Goal: Navigation & Orientation: Find specific page/section

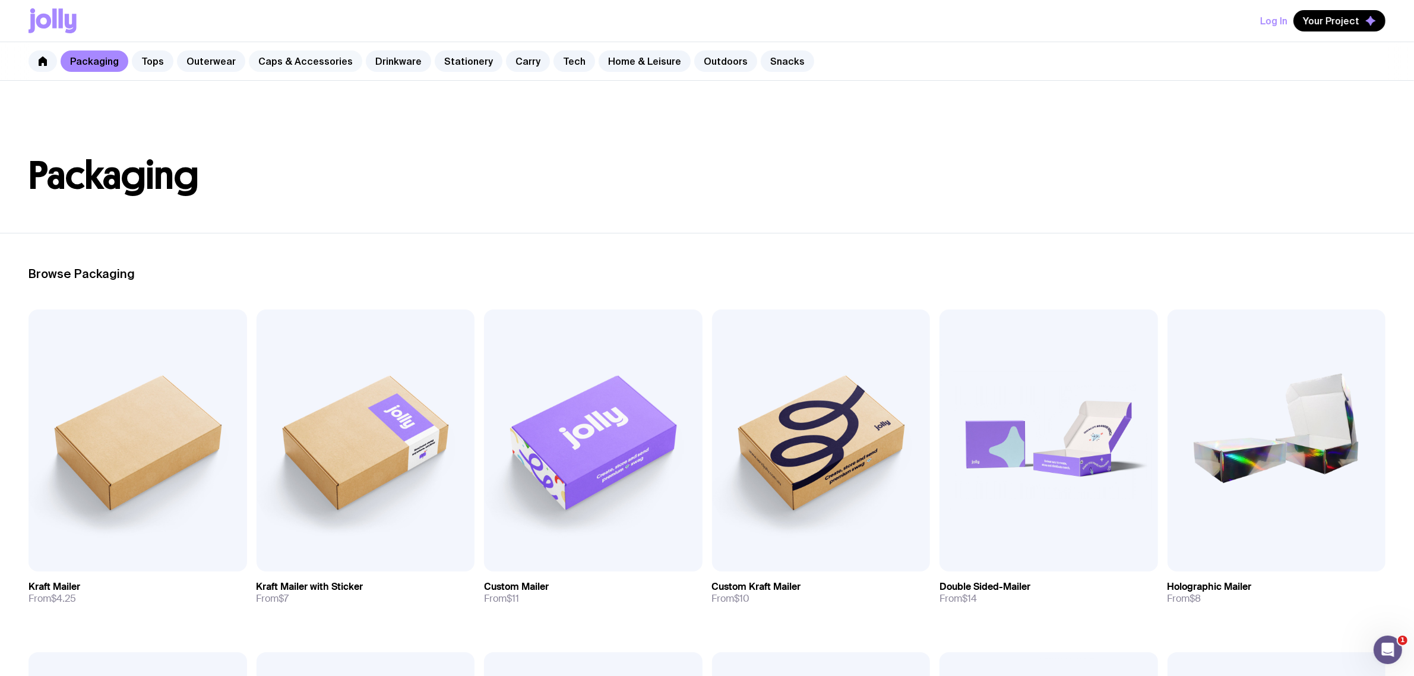
click at [288, 53] on link "Caps & Accessories" at bounding box center [305, 60] width 113 height 21
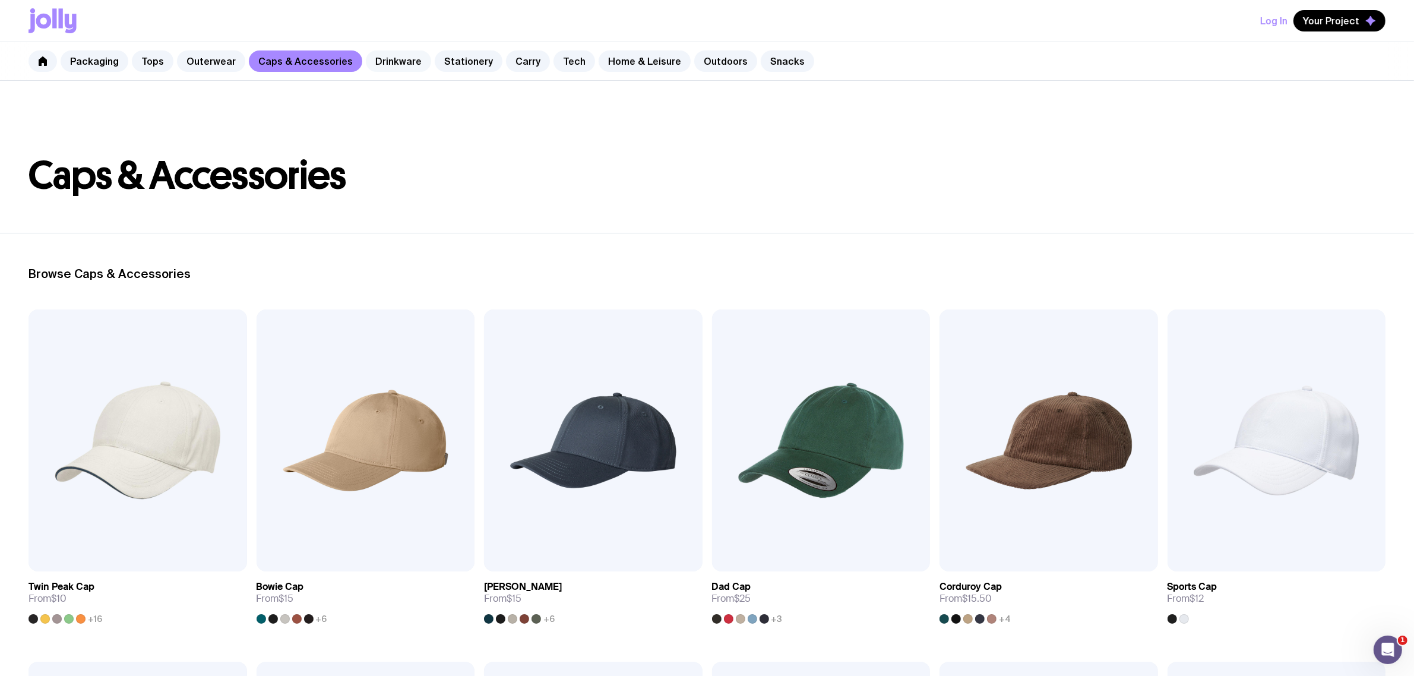
click at [384, 62] on link "Drinkware" at bounding box center [398, 60] width 65 height 21
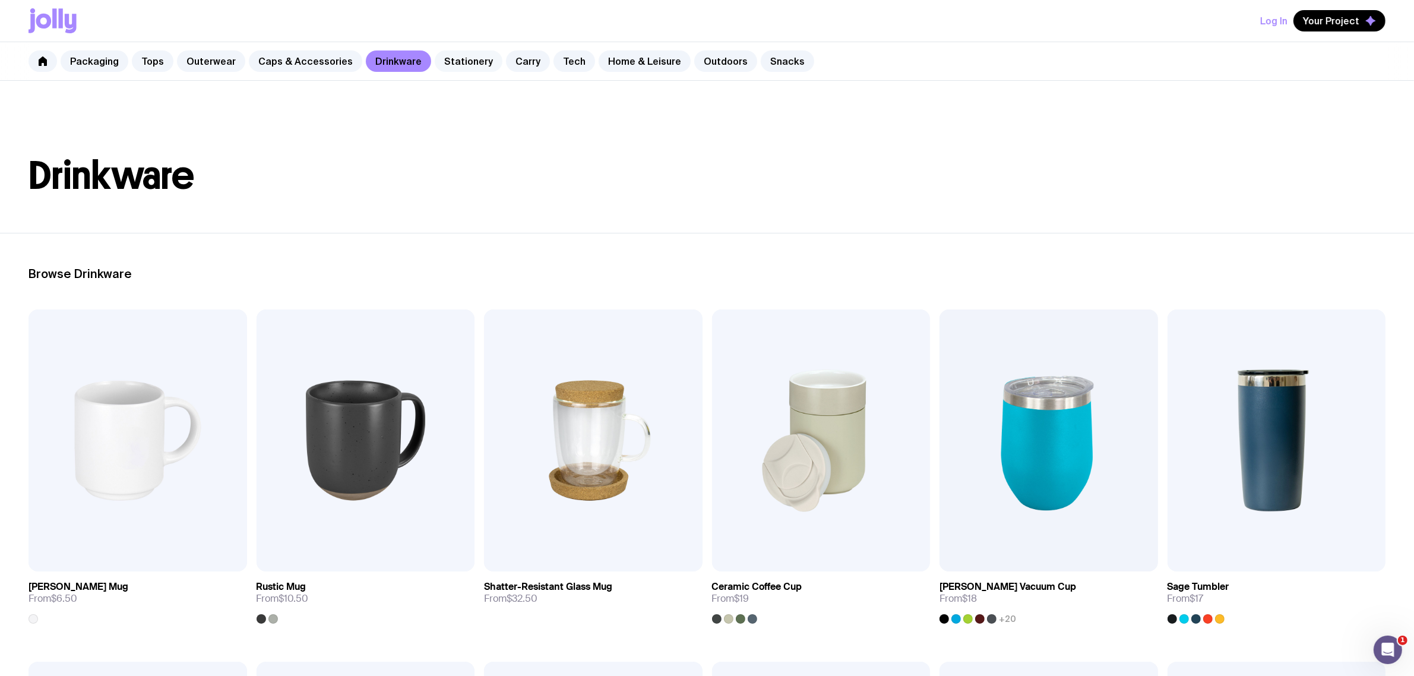
click at [465, 62] on link "Stationery" at bounding box center [469, 60] width 68 height 21
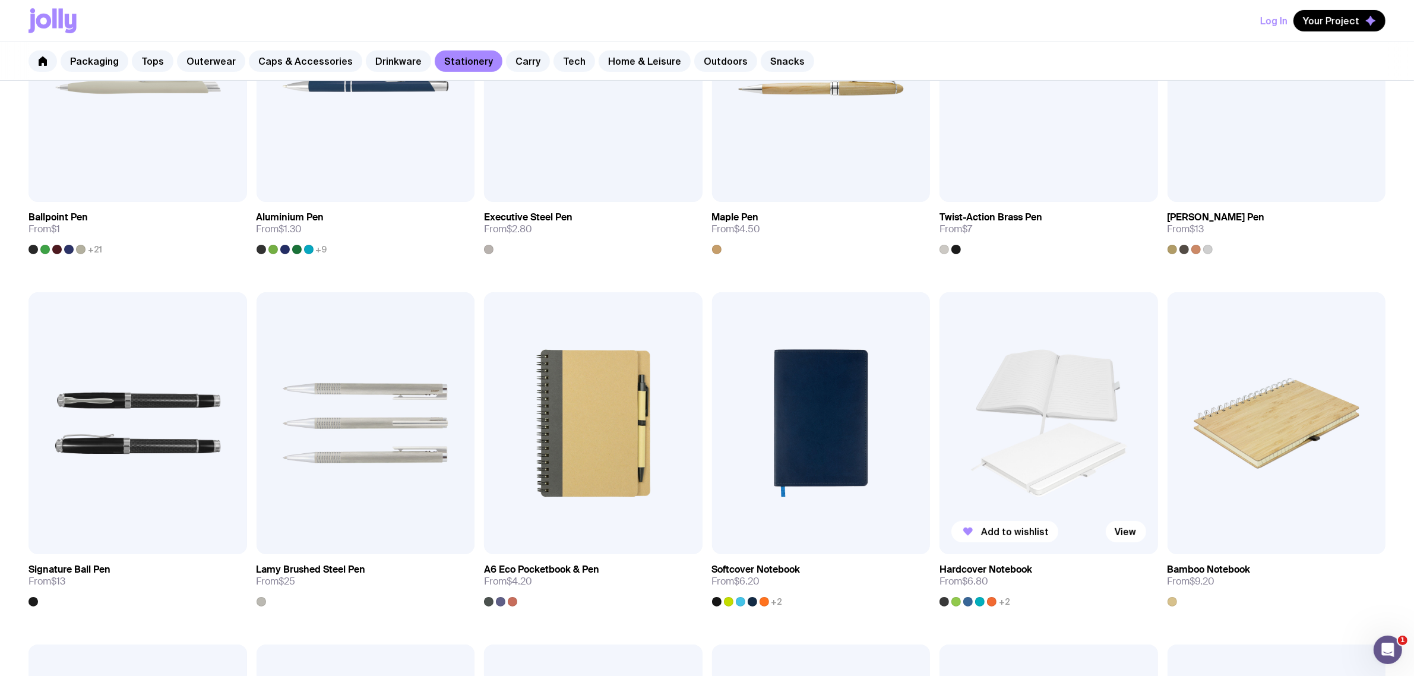
scroll to position [371, 0]
